Goal: Task Accomplishment & Management: Manage account settings

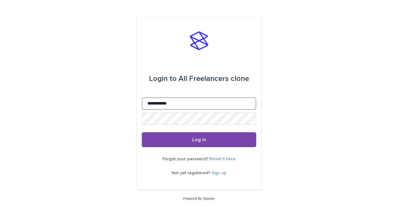
type input "**********"
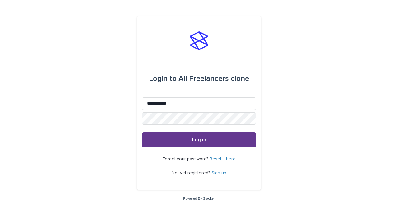
click at [199, 139] on span "Log in" at bounding box center [199, 139] width 14 height 5
